Goal: Information Seeking & Learning: Check status

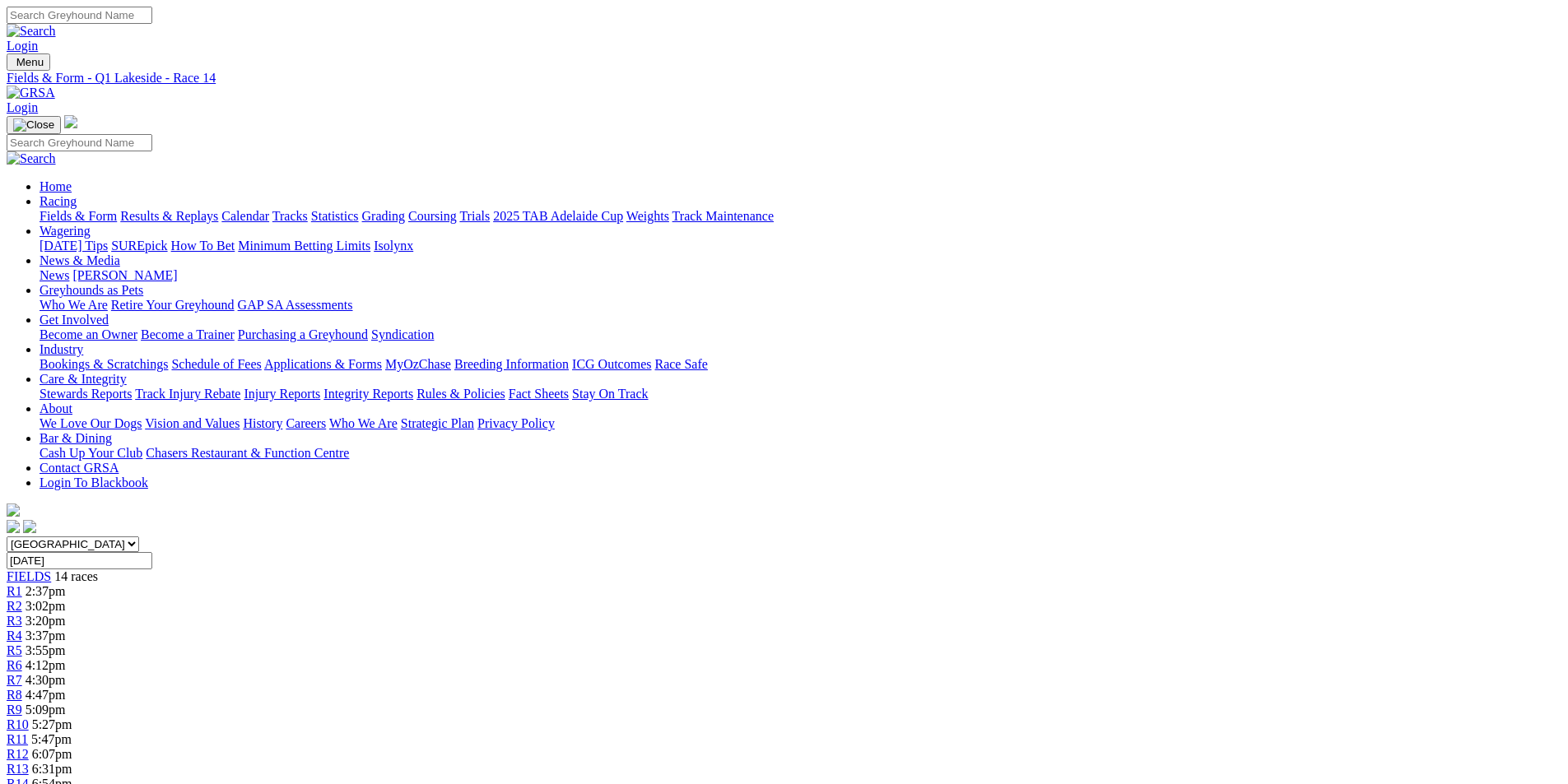
click at [218, 209] on link "Results & Replays" at bounding box center [169, 216] width 98 height 14
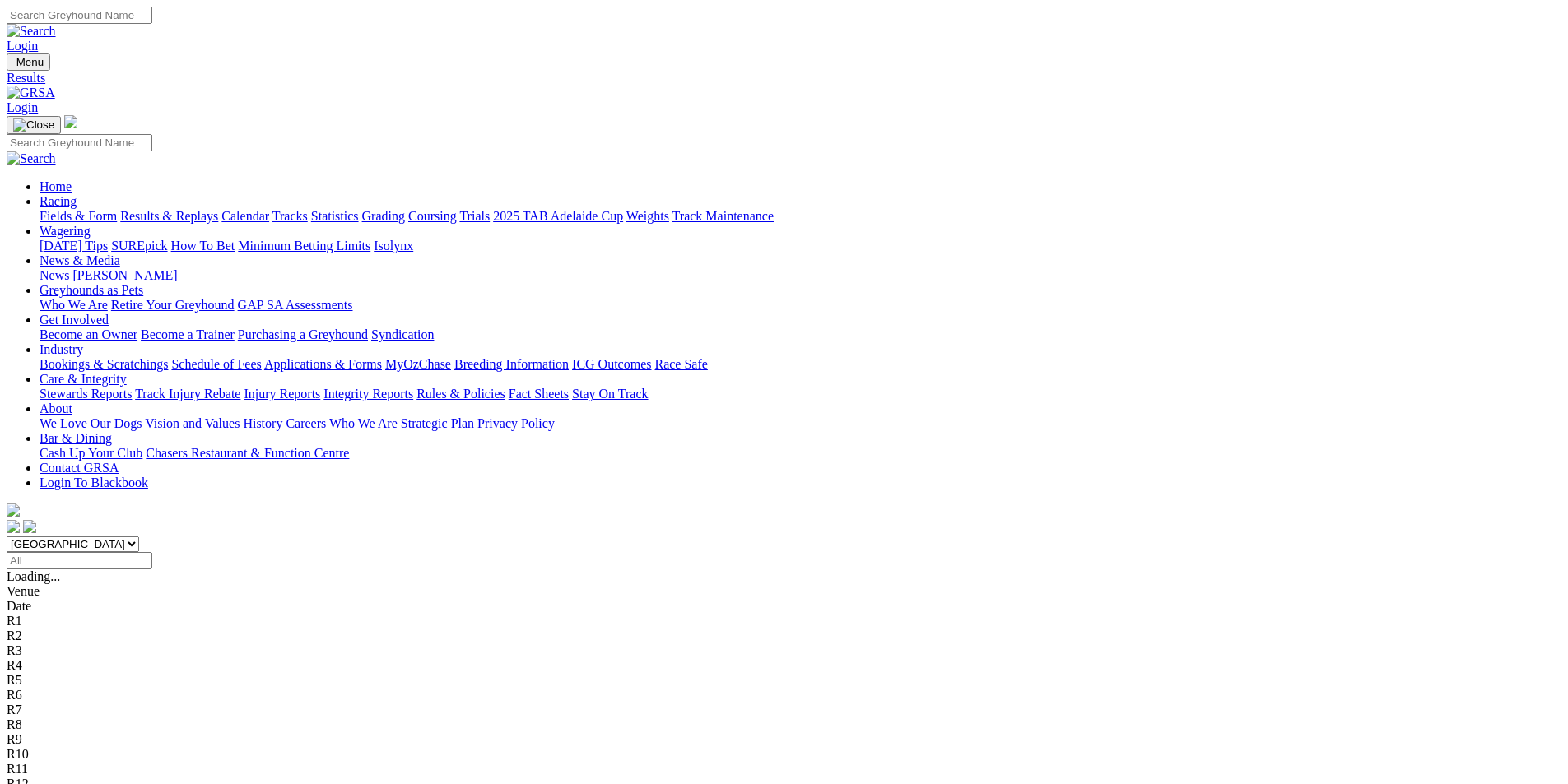
click at [152, 552] on input "Select date" at bounding box center [79, 561] width 146 height 17
type input "Yesterday, 30 Sep 2025"
click at [140, 536] on select "South Australia New South Wales Northern Territory Queensland Tasmania Victoria…" at bounding box center [72, 544] width 132 height 15
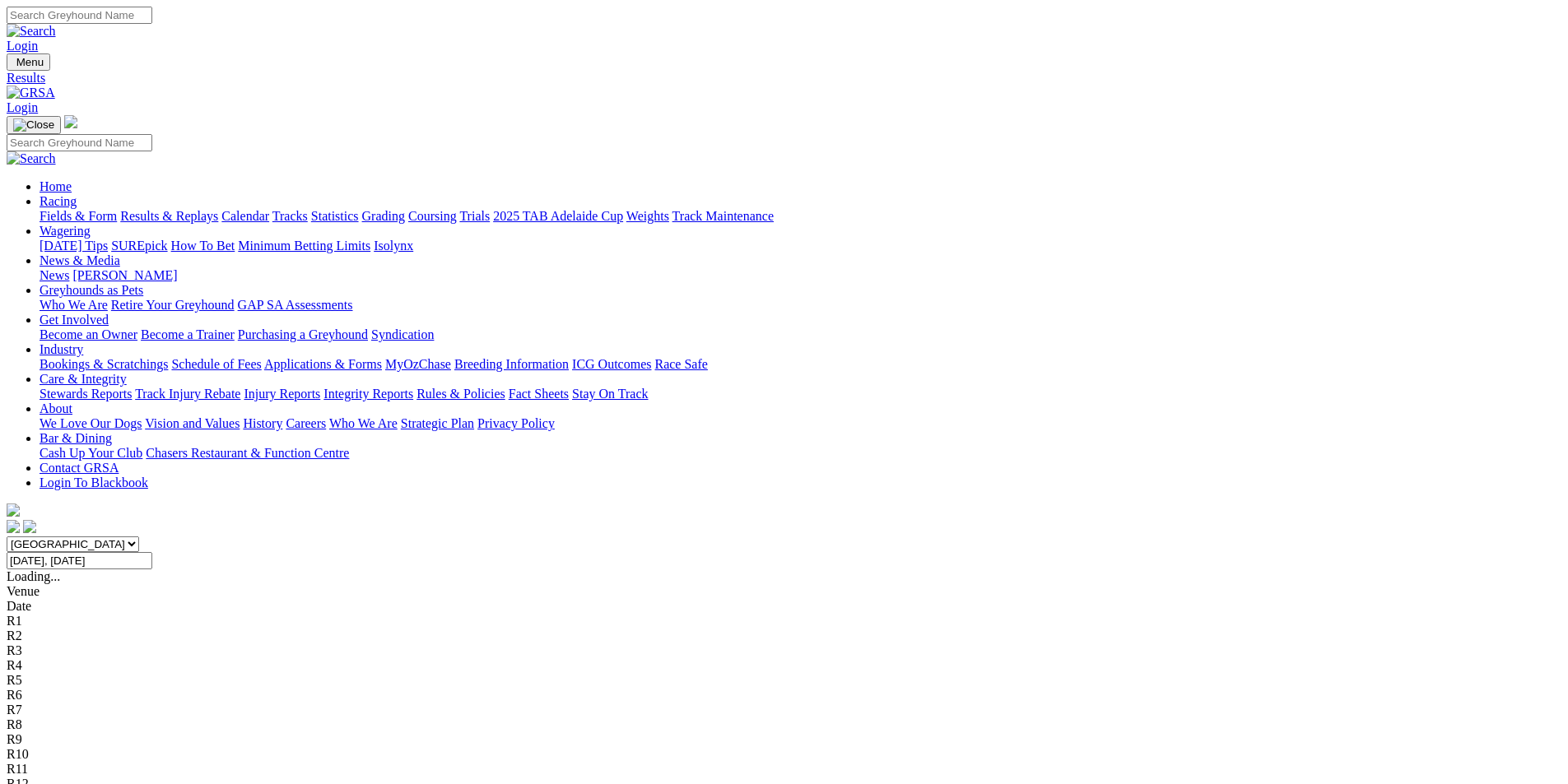
select select "QLD"
click at [140, 536] on select "South Australia New South Wales Northern Territory Queensland Tasmania Victoria…" at bounding box center [72, 544] width 132 height 15
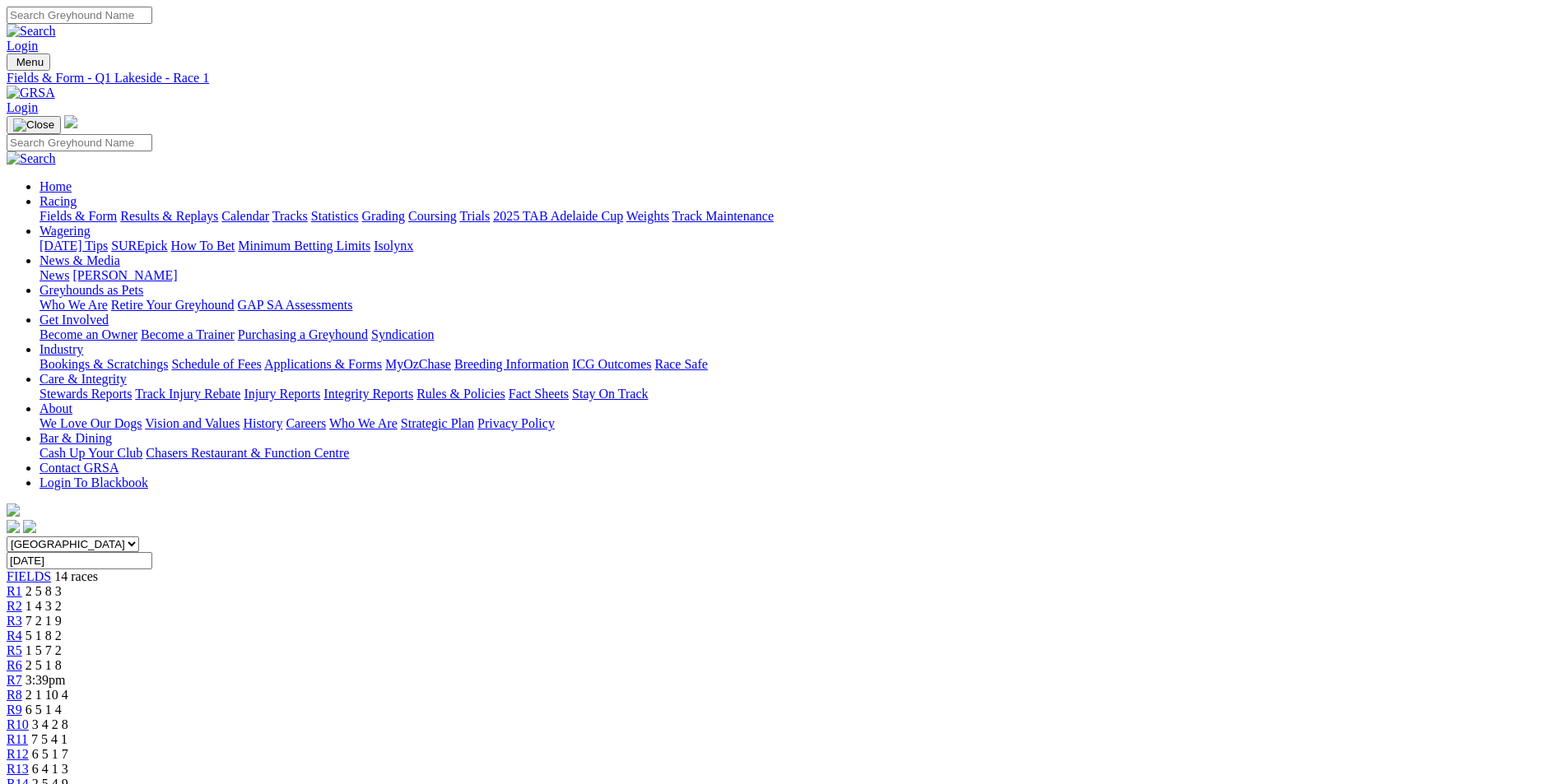
click at [797, 673] on div "R7 3:39pm" at bounding box center [784, 680] width 1555 height 15
click at [22, 658] on link "R6" at bounding box center [13, 665] width 15 height 14
